Goal: Task Accomplishment & Management: Use online tool/utility

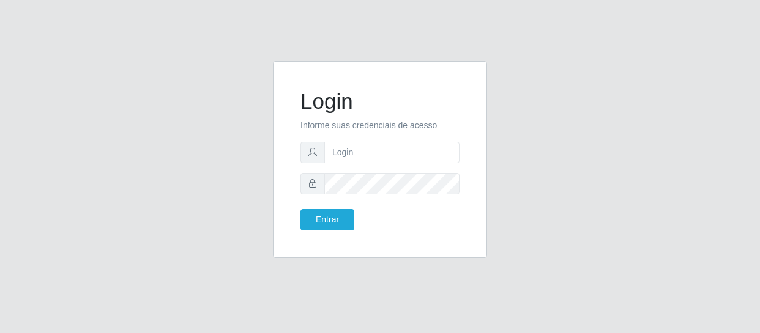
click at [369, 153] on input "text" at bounding box center [391, 152] width 135 height 21
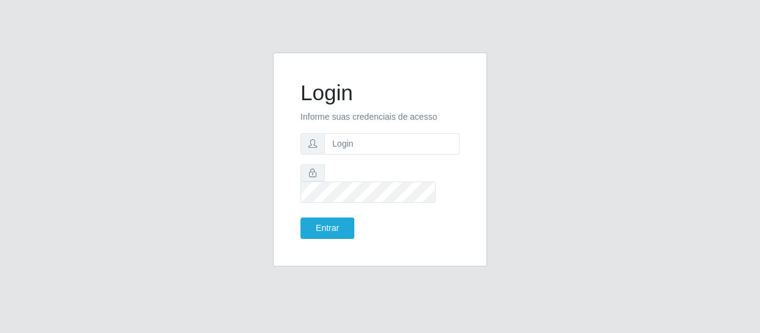
type input "[EMAIL_ADDRESS][DOMAIN_NAME]"
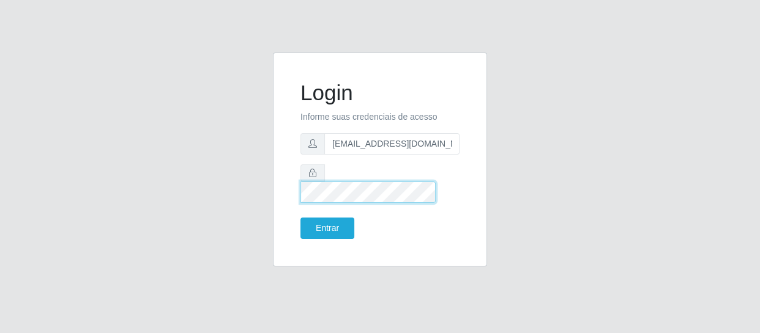
click at [300, 218] on button "Entrar" at bounding box center [327, 228] width 54 height 21
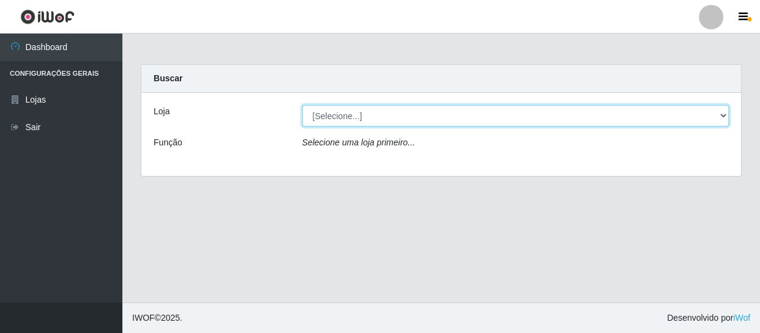
click at [718, 110] on select "[Selecione...] SuperFácil Atacado - São Gonçalo do Amarante" at bounding box center [515, 115] width 427 height 21
select select "408"
click at [302, 105] on select "[Selecione...] SuperFácil Atacado - São Gonçalo do Amarante" at bounding box center [515, 115] width 427 height 21
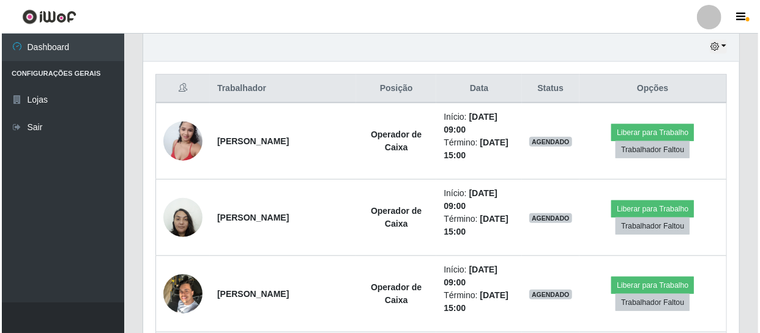
scroll to position [445, 0]
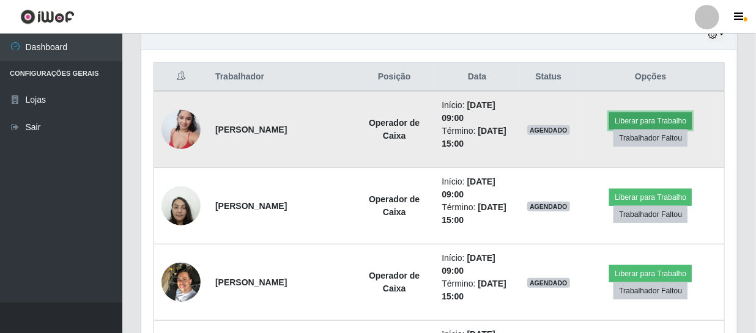
click at [659, 118] on button "Liberar para Trabalho" at bounding box center [650, 121] width 83 height 17
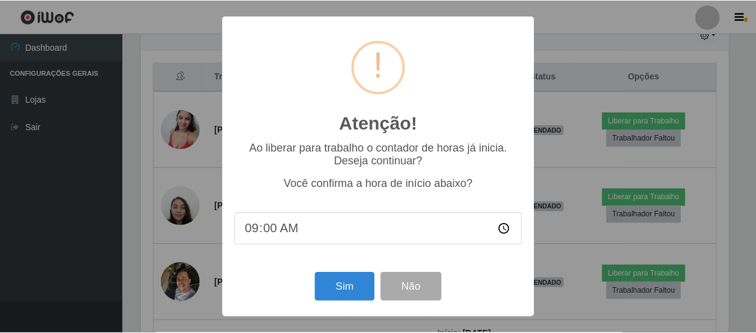
scroll to position [254, 590]
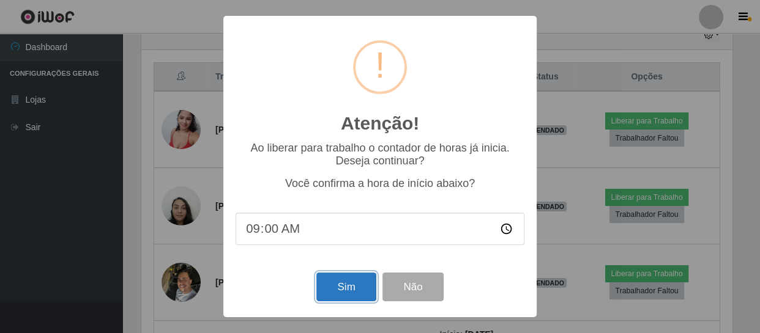
click at [355, 292] on button "Sim" at bounding box center [345, 287] width 59 height 29
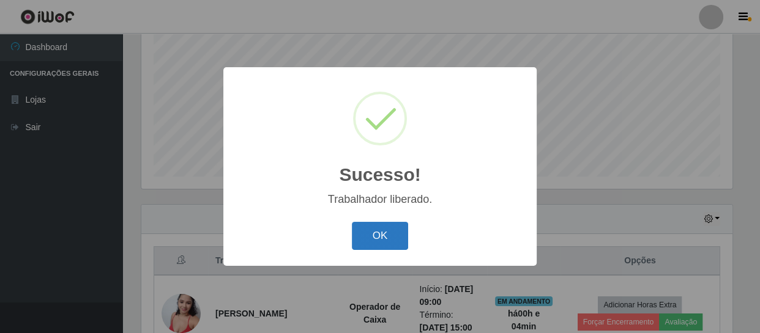
click at [397, 239] on button "OK" at bounding box center [380, 236] width 57 height 29
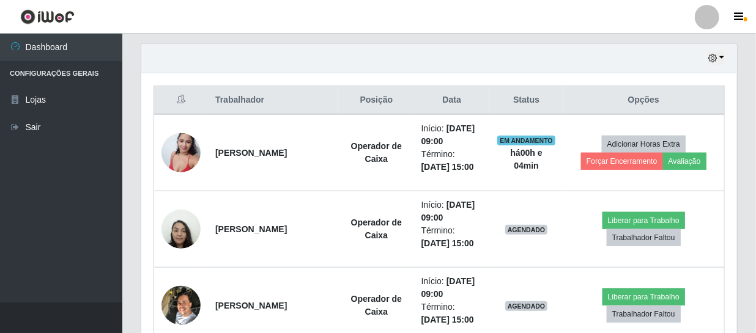
scroll to position [483, 0]
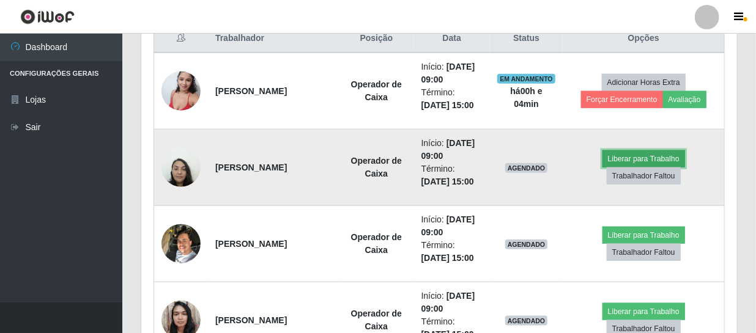
click at [664, 161] on button "Liberar para Trabalho" at bounding box center [644, 158] width 83 height 17
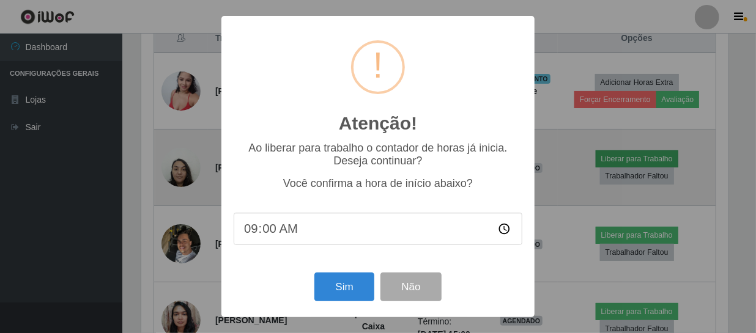
scroll to position [254, 590]
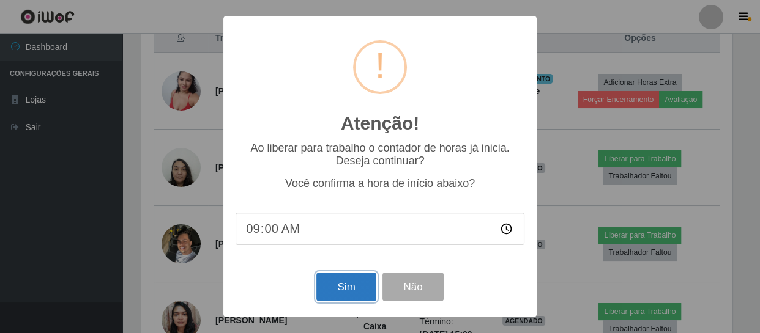
click at [329, 291] on button "Sim" at bounding box center [345, 287] width 59 height 29
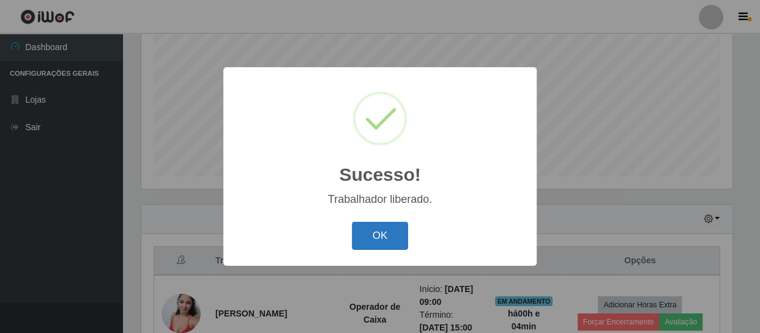
click at [378, 234] on button "OK" at bounding box center [380, 236] width 57 height 29
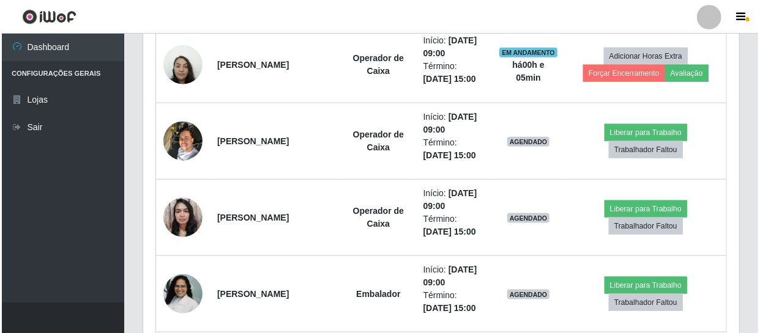
scroll to position [594, 0]
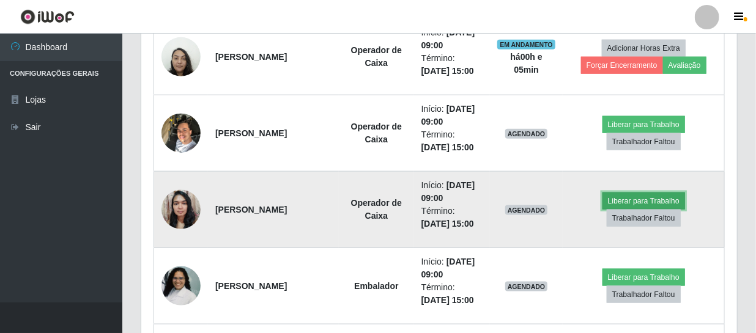
click at [640, 199] on button "Liberar para Trabalho" at bounding box center [644, 201] width 83 height 17
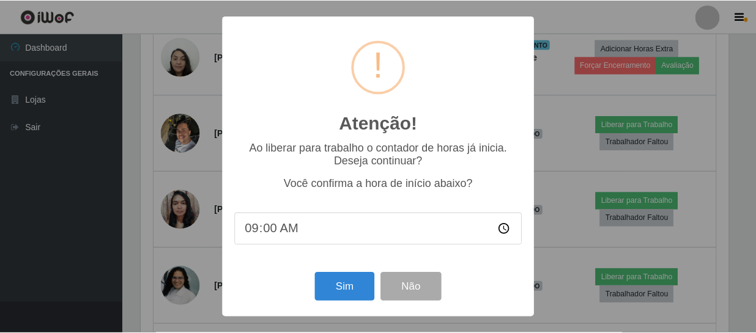
scroll to position [254, 590]
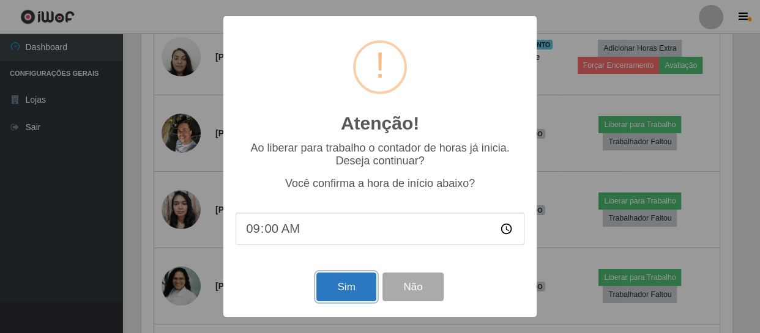
click at [346, 294] on button "Sim" at bounding box center [345, 287] width 59 height 29
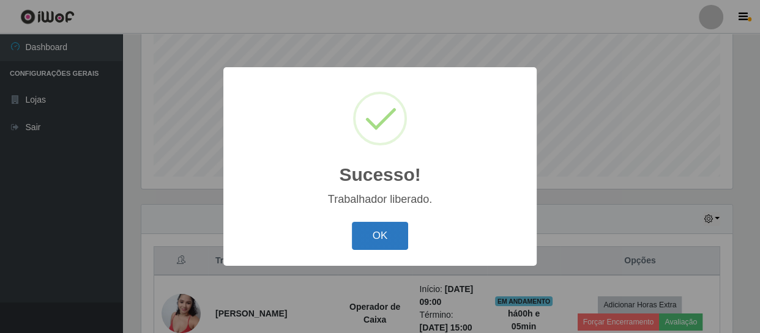
click at [376, 238] on button "OK" at bounding box center [380, 236] width 57 height 29
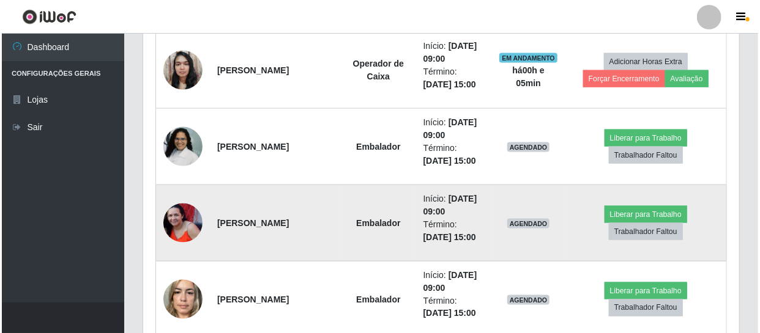
scroll to position [761, 0]
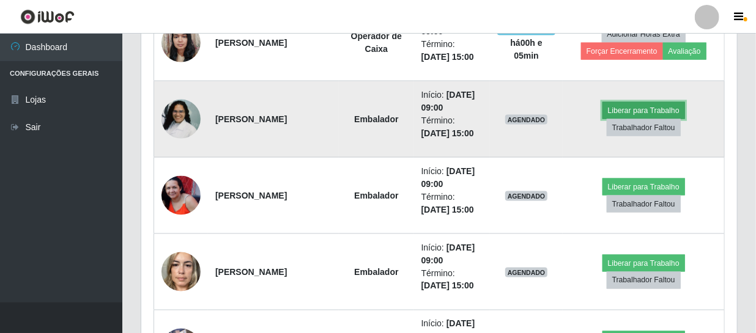
click at [635, 110] on button "Liberar para Trabalho" at bounding box center [644, 110] width 83 height 17
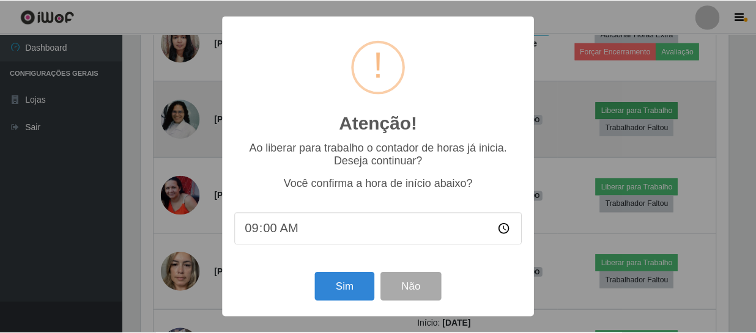
scroll to position [254, 590]
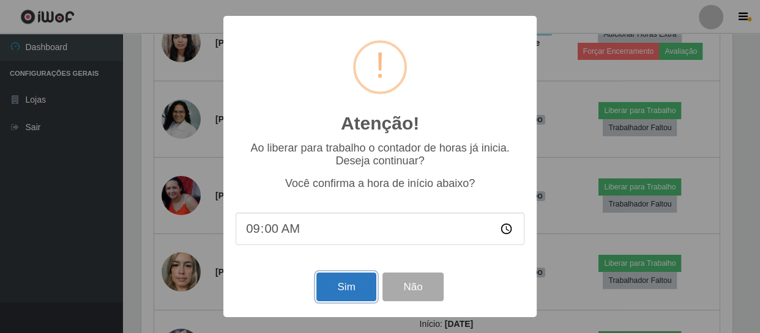
click at [360, 289] on button "Sim" at bounding box center [345, 287] width 59 height 29
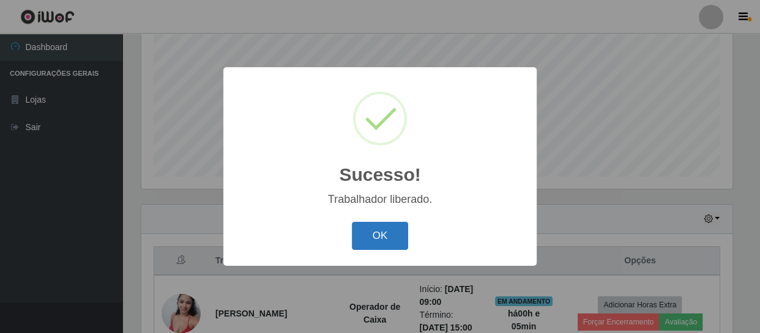
click at [385, 237] on button "OK" at bounding box center [380, 236] width 57 height 29
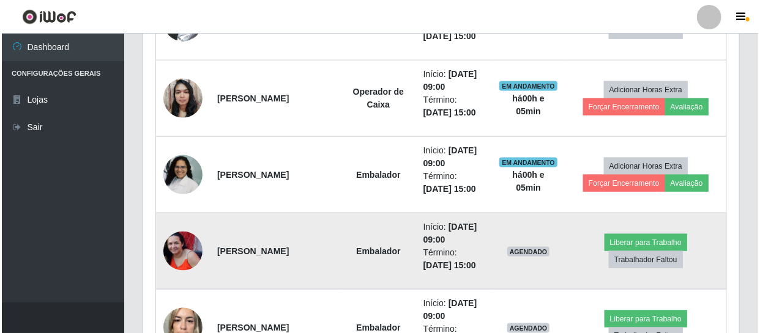
scroll to position [761, 0]
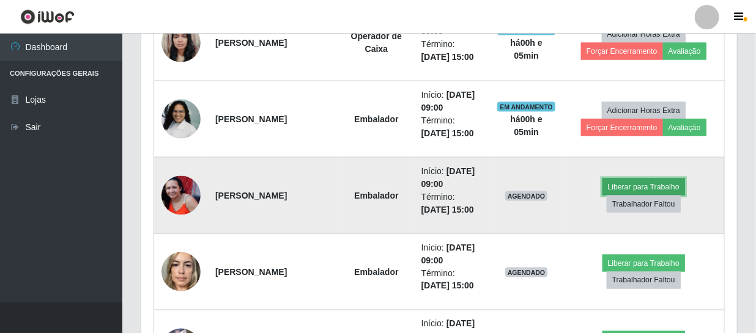
click at [647, 186] on button "Liberar para Trabalho" at bounding box center [644, 187] width 83 height 17
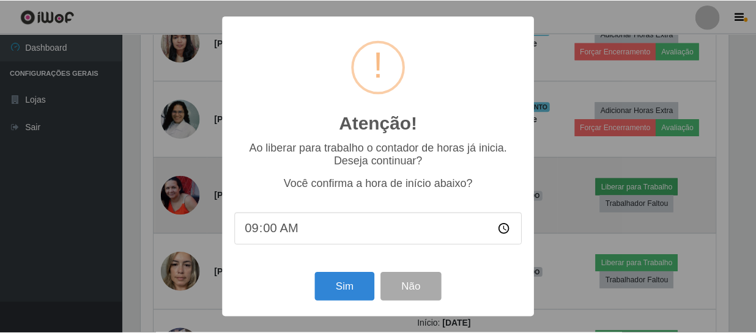
scroll to position [254, 590]
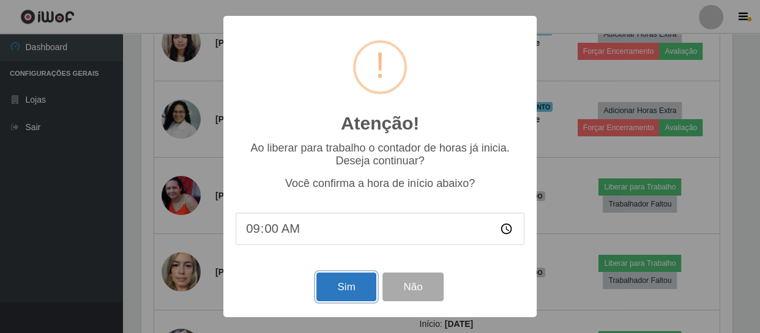
click at [349, 294] on button "Sim" at bounding box center [345, 287] width 59 height 29
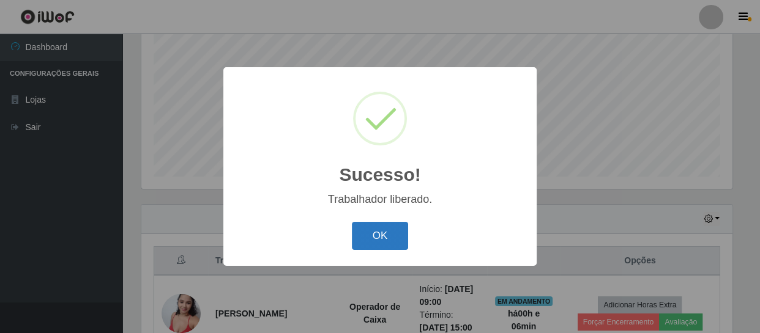
click at [385, 236] on button "OK" at bounding box center [380, 236] width 57 height 29
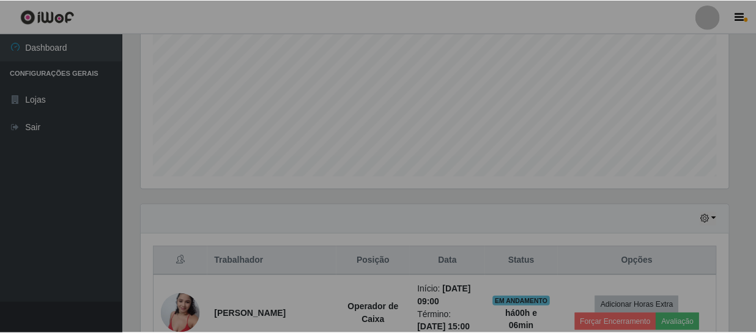
scroll to position [0, 0]
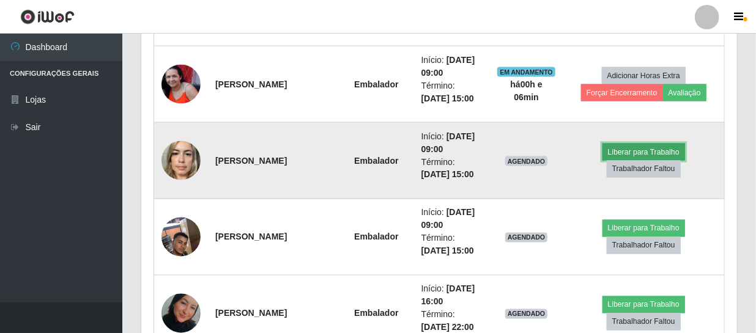
click at [636, 146] on button "Liberar para Trabalho" at bounding box center [644, 152] width 83 height 17
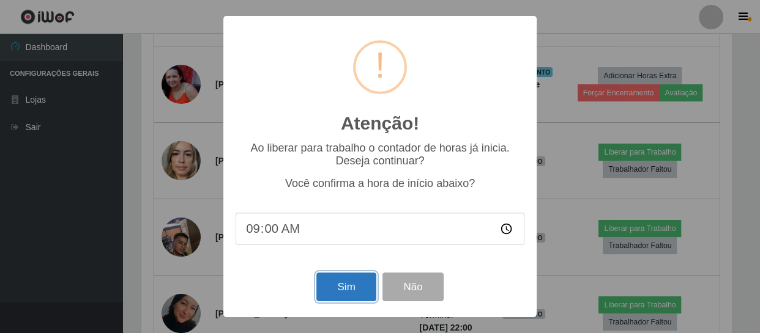
click at [342, 295] on button "Sim" at bounding box center [345, 287] width 59 height 29
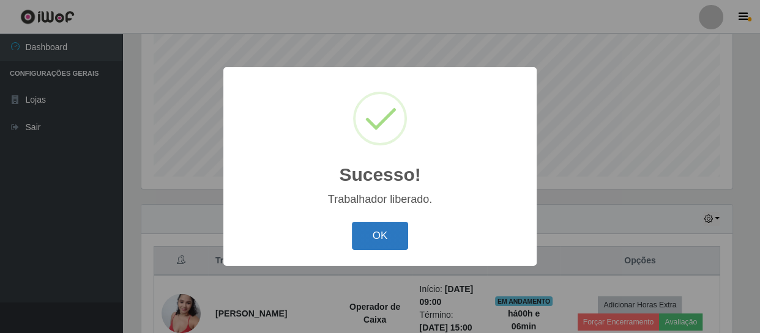
click at [377, 239] on button "OK" at bounding box center [380, 236] width 57 height 29
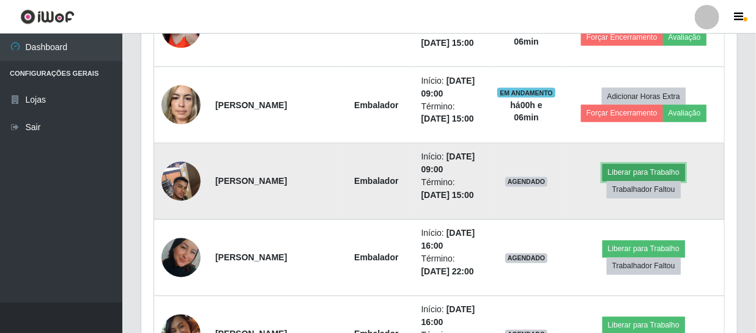
click at [644, 173] on button "Liberar para Trabalho" at bounding box center [644, 173] width 83 height 17
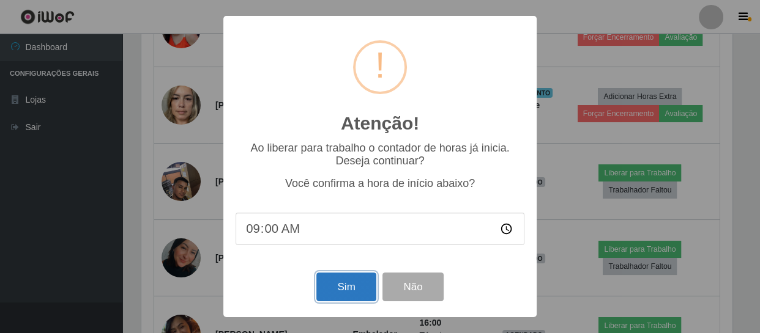
click at [354, 282] on button "Sim" at bounding box center [345, 287] width 59 height 29
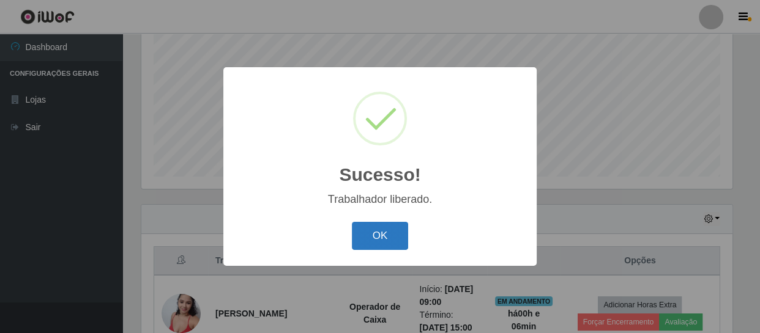
click at [389, 243] on button "OK" at bounding box center [380, 236] width 57 height 29
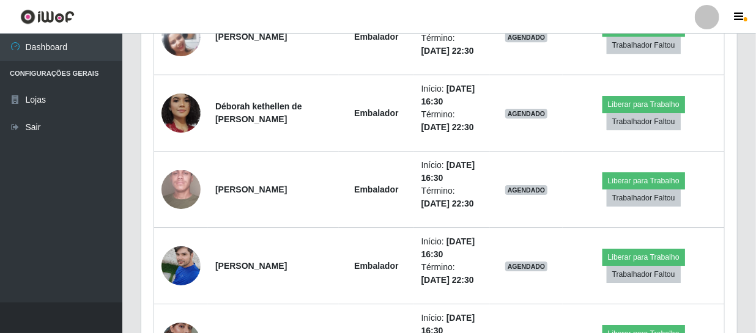
scroll to position [1762, 0]
